Goal: Navigation & Orientation: Find specific page/section

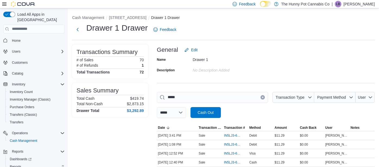
click at [26, 164] on div "Reports" at bounding box center [36, 166] width 57 height 7
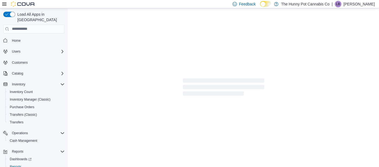
click at [363, 8] on div "Feedback Dark Mode The Hunny Pot Cannabis Co | LB [PERSON_NAME]" at bounding box center [302, 4] width 144 height 11
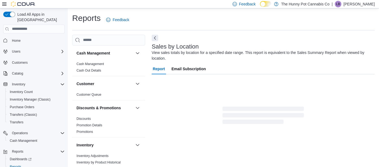
click at [356, 4] on p "[PERSON_NAME]" at bounding box center [358, 4] width 31 height 7
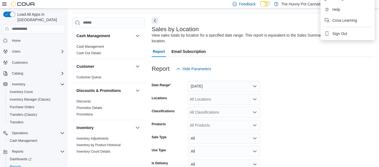
scroll to position [18, 0]
click at [343, 33] on span "Sign Out" at bounding box center [339, 32] width 15 height 5
